Goal: Task Accomplishment & Management: Use online tool/utility

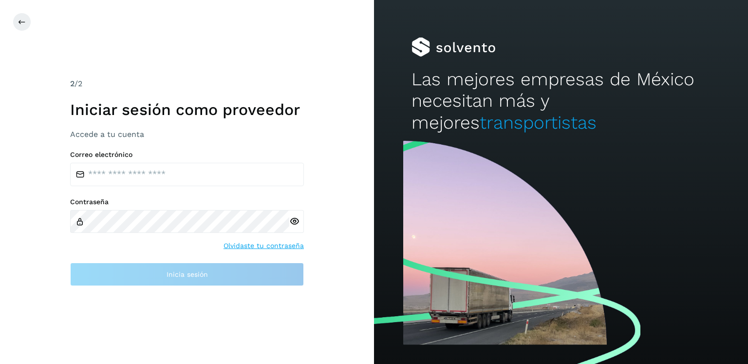
click at [228, 70] on div "2 /2 Iniciar sesión como proveedor Accede a tu cuenta Correo electrónico Contra…" at bounding box center [187, 182] width 374 height 364
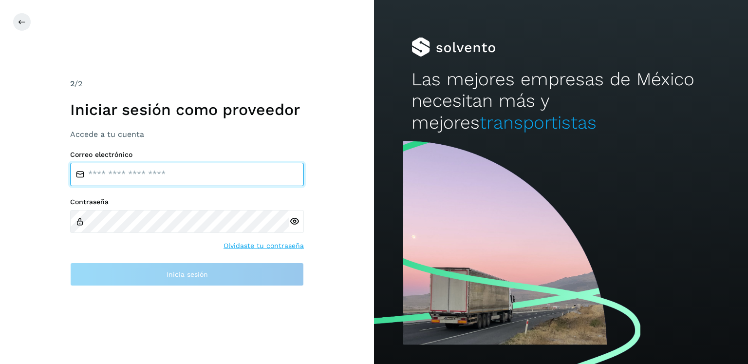
click at [197, 179] on input "email" at bounding box center [187, 174] width 234 height 23
type input "**********"
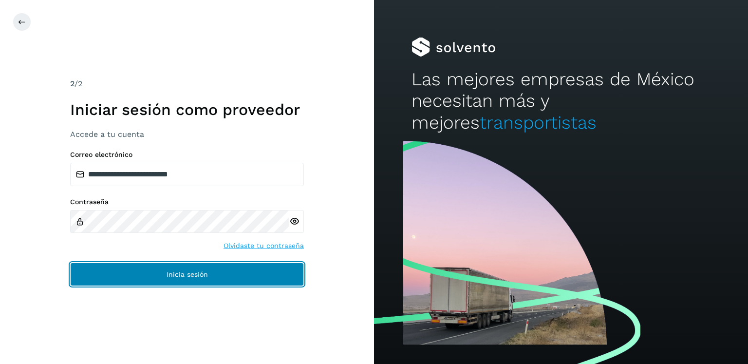
click at [194, 273] on span "Inicia sesión" at bounding box center [187, 274] width 41 height 7
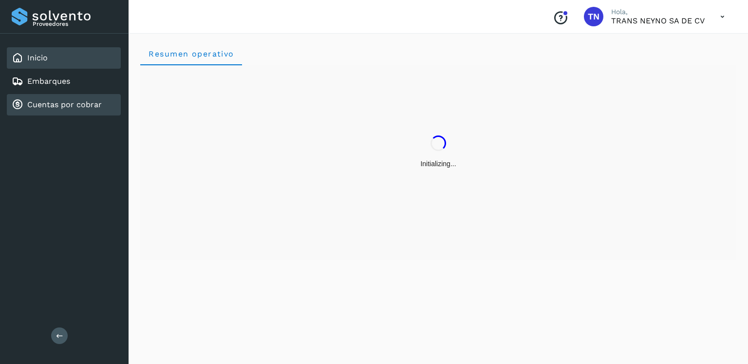
click at [92, 107] on link "Cuentas por cobrar" at bounding box center [64, 104] width 75 height 9
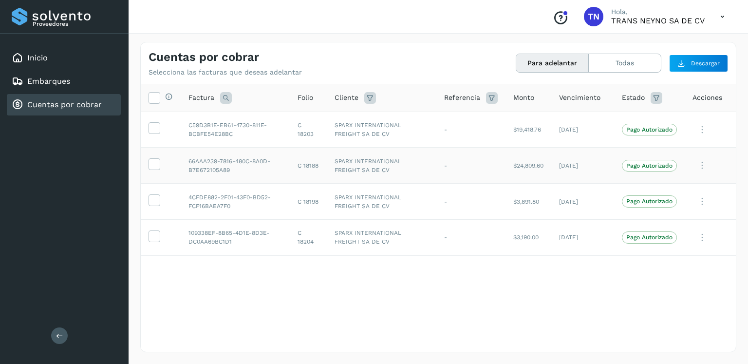
drag, startPoint x: 156, startPoint y: 130, endPoint x: 154, endPoint y: 171, distance: 41.0
click at [156, 130] on icon at bounding box center [154, 127] width 10 height 10
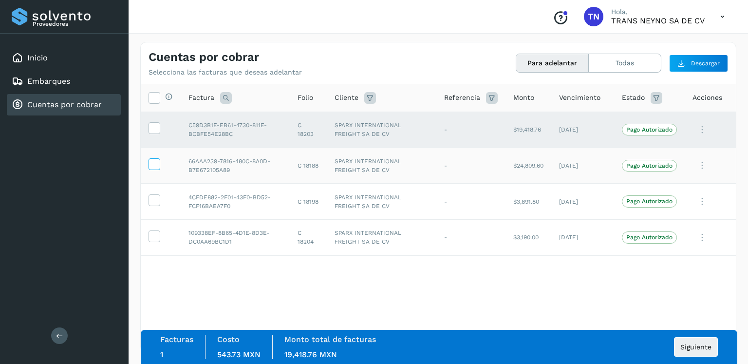
click at [154, 168] on icon at bounding box center [154, 163] width 10 height 10
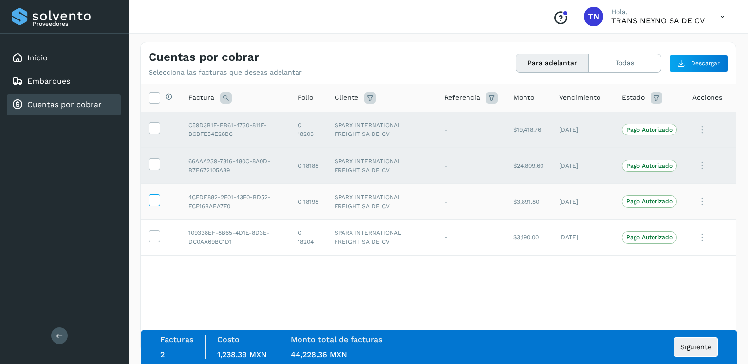
click at [154, 199] on icon at bounding box center [154, 199] width 10 height 10
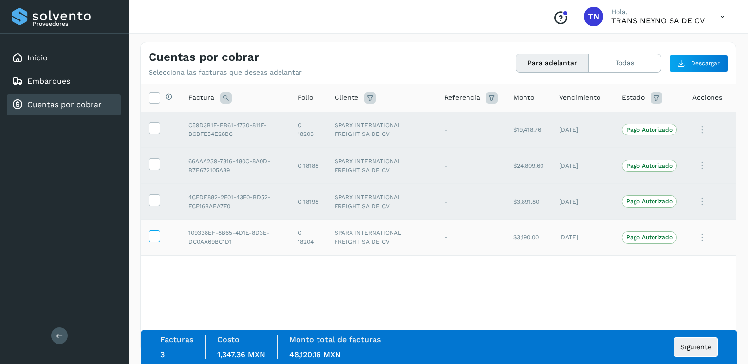
click at [155, 235] on icon at bounding box center [154, 235] width 10 height 10
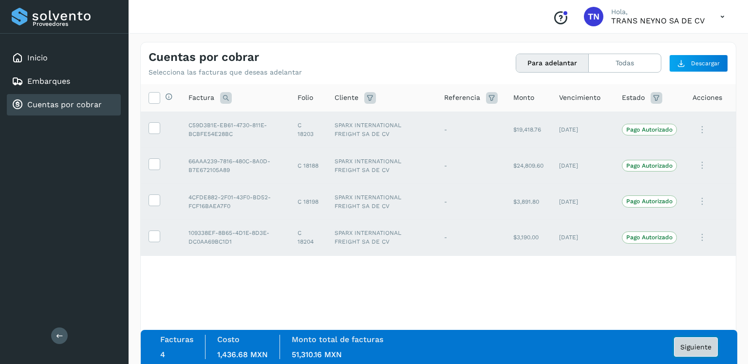
click at [695, 352] on button "Siguiente" at bounding box center [696, 346] width 44 height 19
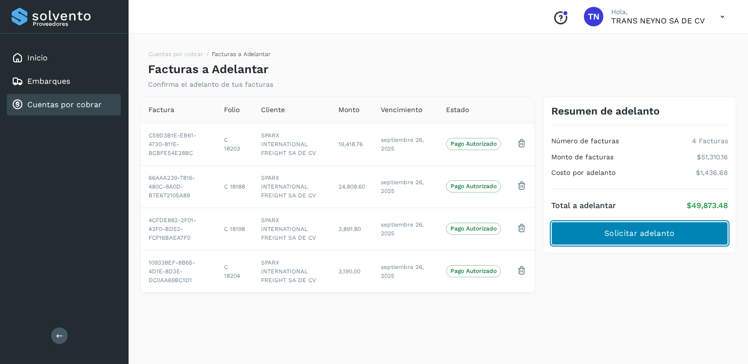
click at [625, 232] on span "Solicitar adelanto" at bounding box center [640, 233] width 70 height 11
